Goal: Find specific page/section: Find specific page/section

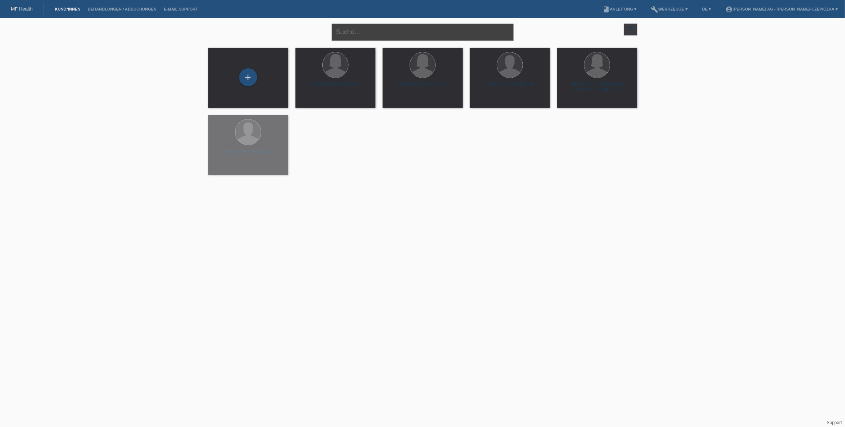
click at [375, 33] on input "text" at bounding box center [423, 32] width 182 height 17
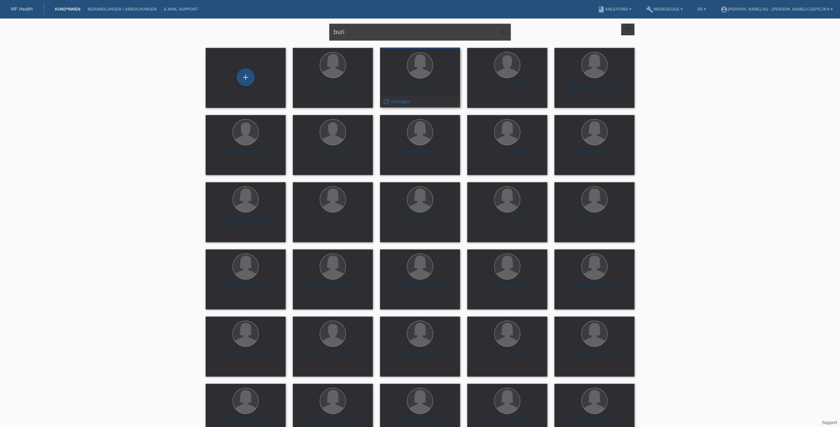
type input "buri"
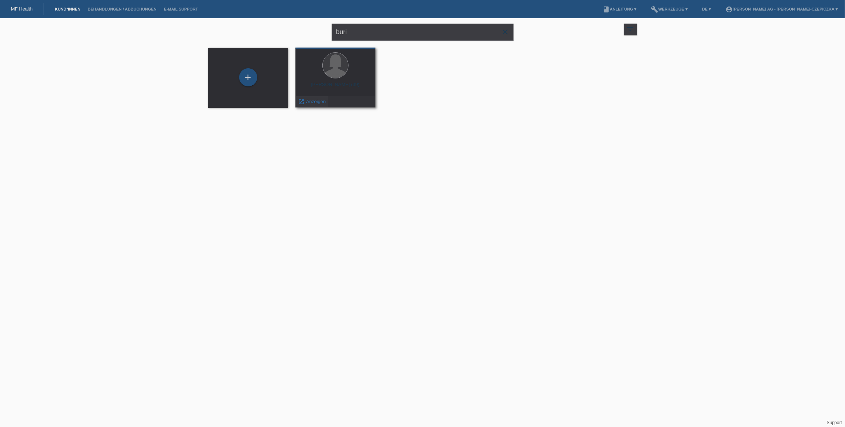
click at [313, 99] on span "Anzeigen" at bounding box center [316, 101] width 20 height 5
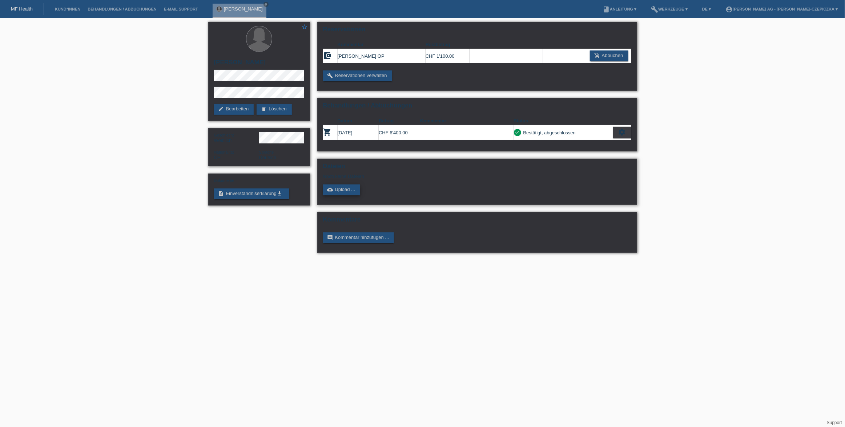
click at [344, 192] on link "cloud_upload Upload ..." at bounding box center [341, 190] width 37 height 11
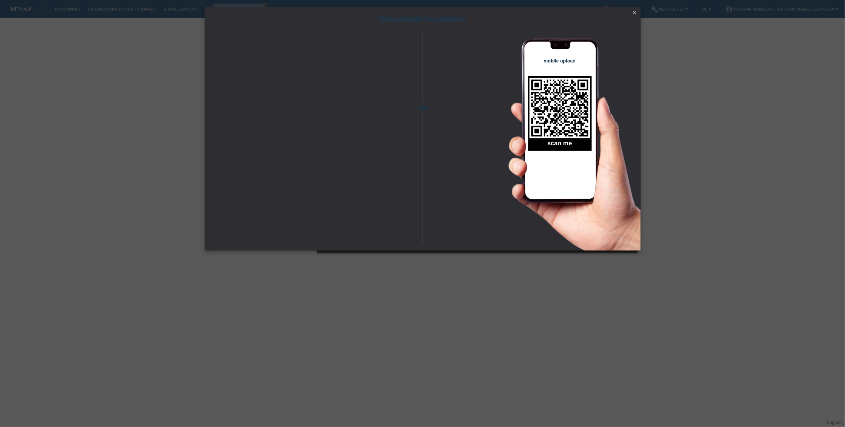
click at [636, 12] on icon "close" at bounding box center [635, 13] width 6 height 6
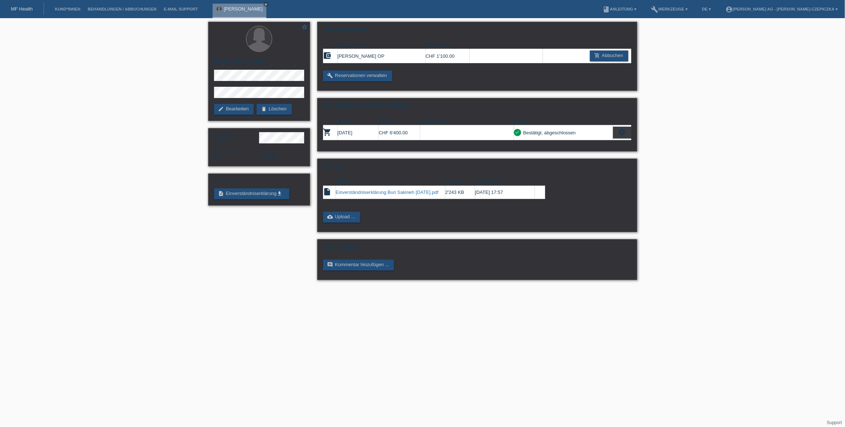
click at [264, 3] on icon "close" at bounding box center [266, 5] width 4 height 4
click at [64, 15] on li "Kund*innen" at bounding box center [67, 9] width 33 height 19
click at [65, 10] on link "Kund*innen" at bounding box center [67, 9] width 33 height 4
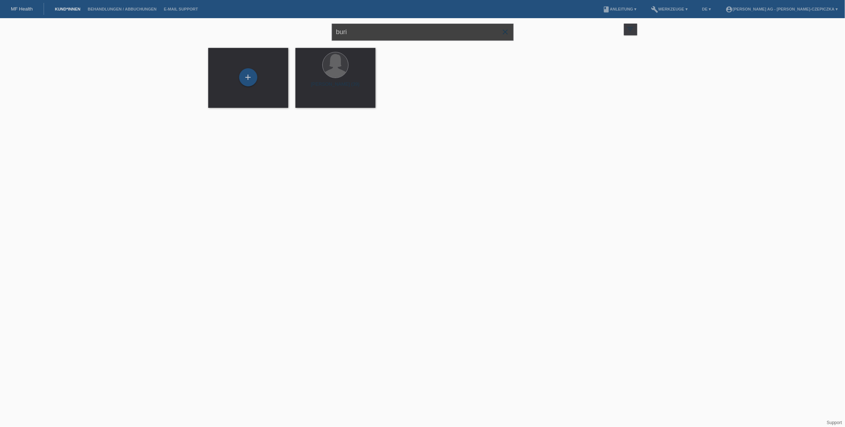
click at [380, 30] on input "buri" at bounding box center [423, 32] width 182 height 17
type input "hatmone"
click at [317, 101] on span "Anzeigen" at bounding box center [316, 101] width 20 height 5
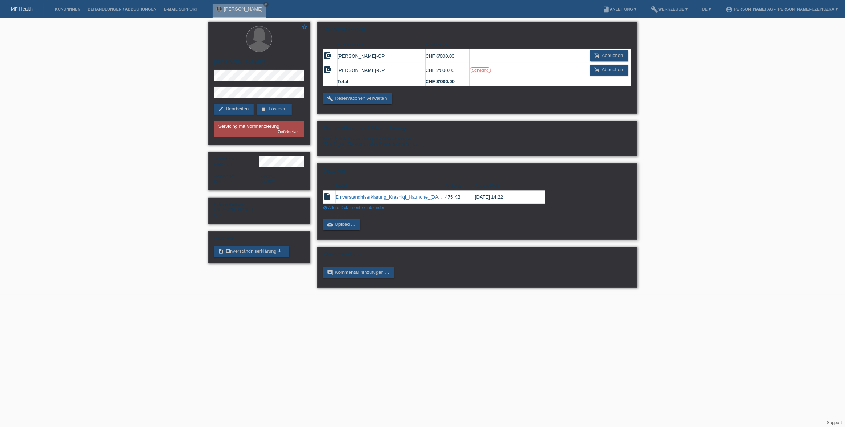
click at [351, 210] on link "visibility Ältere Dokumente einblenden" at bounding box center [354, 207] width 63 height 5
